Goal: Navigation & Orientation: Go to known website

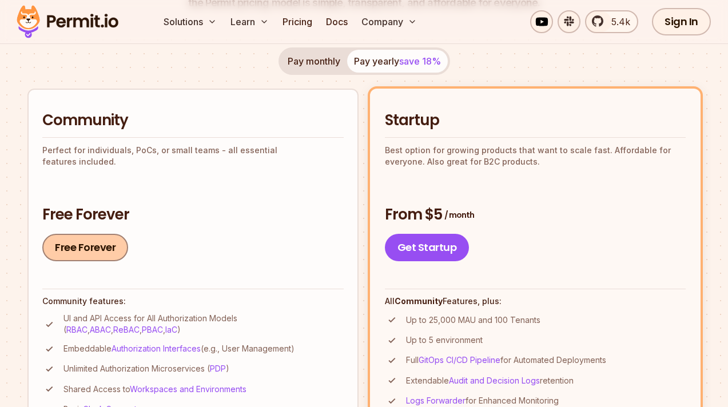
scroll to position [218, 0]
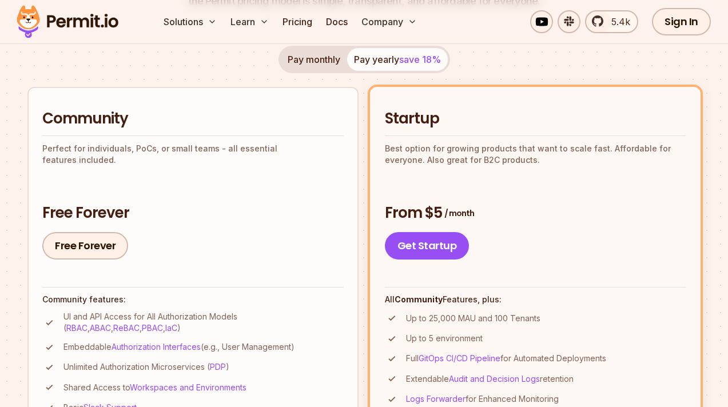
click at [325, 54] on button "Pay monthly" at bounding box center [314, 59] width 66 height 23
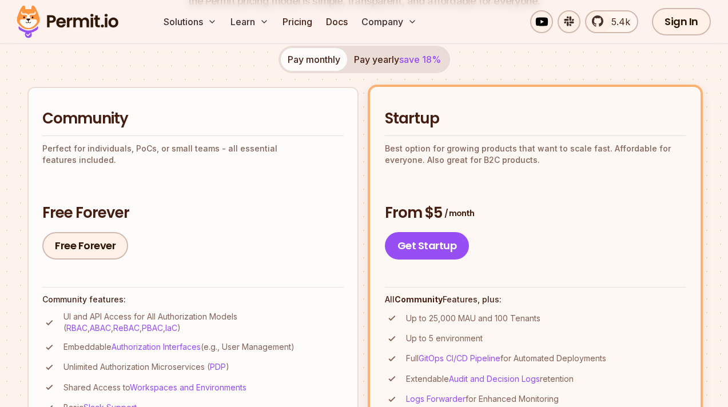
click at [373, 61] on button "Pay yearly save 18%" at bounding box center [397, 59] width 101 height 23
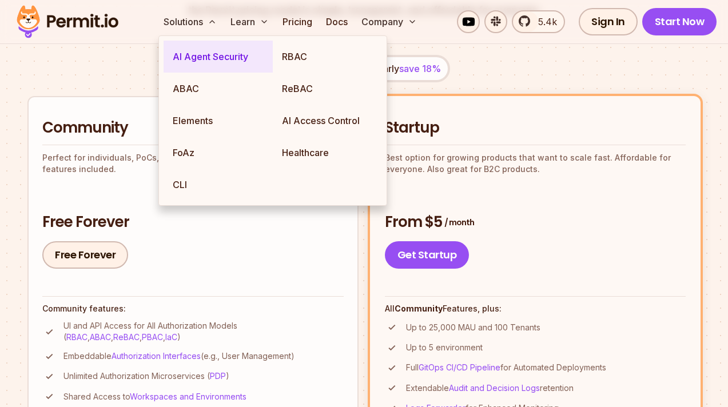
scroll to position [0, 0]
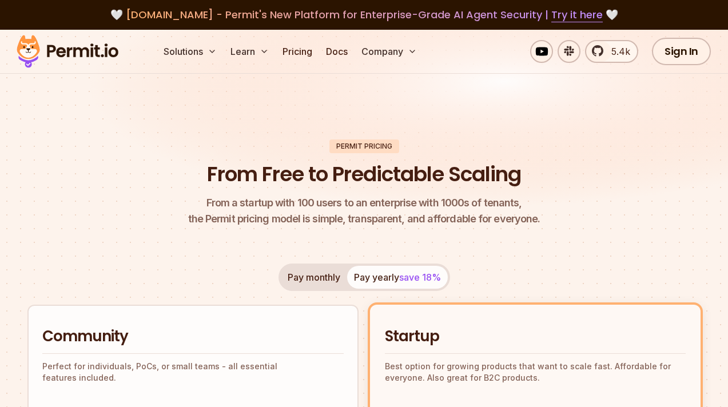
click at [80, 45] on img at bounding box center [67, 51] width 112 height 39
